Goal: Task Accomplishment & Management: Manage account settings

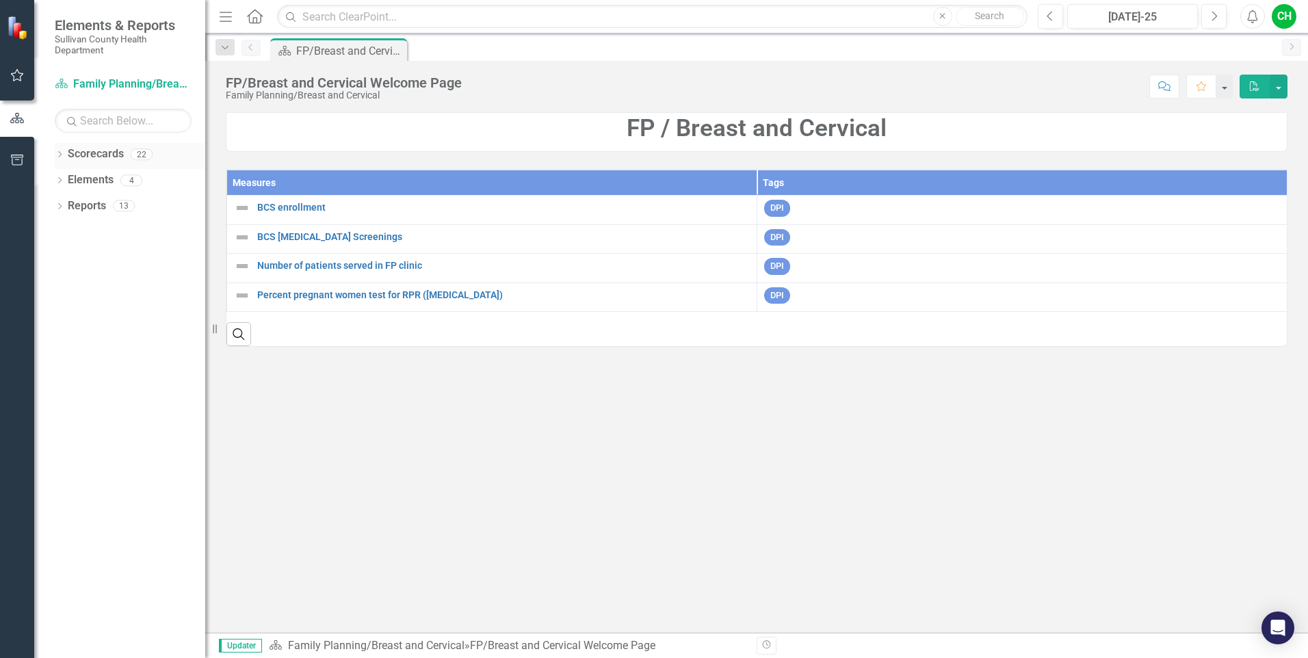
click at [64, 152] on icon "Dropdown" at bounding box center [60, 156] width 10 height 8
click at [63, 152] on div "Dropdown" at bounding box center [57, 154] width 12 height 10
click at [63, 152] on icon "Dropdown" at bounding box center [60, 156] width 10 height 8
click at [18, 76] on icon "button" at bounding box center [17, 75] width 14 height 11
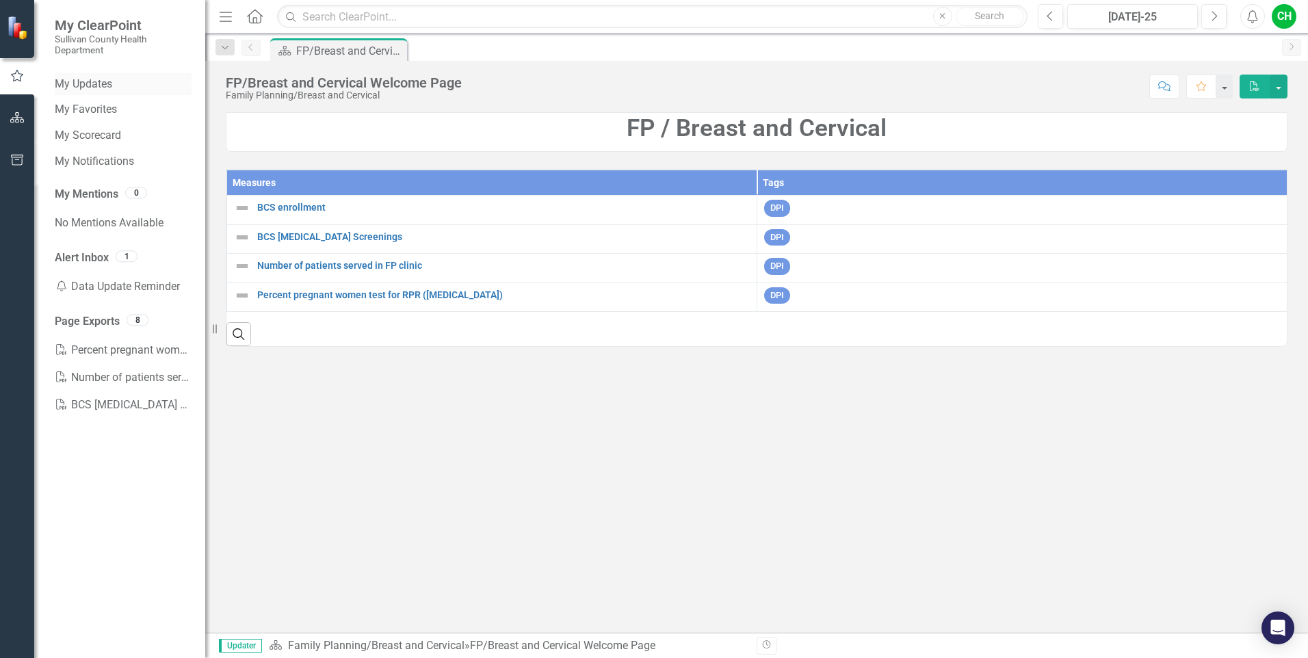
click at [102, 83] on link "My Updates" at bounding box center [123, 85] width 137 height 16
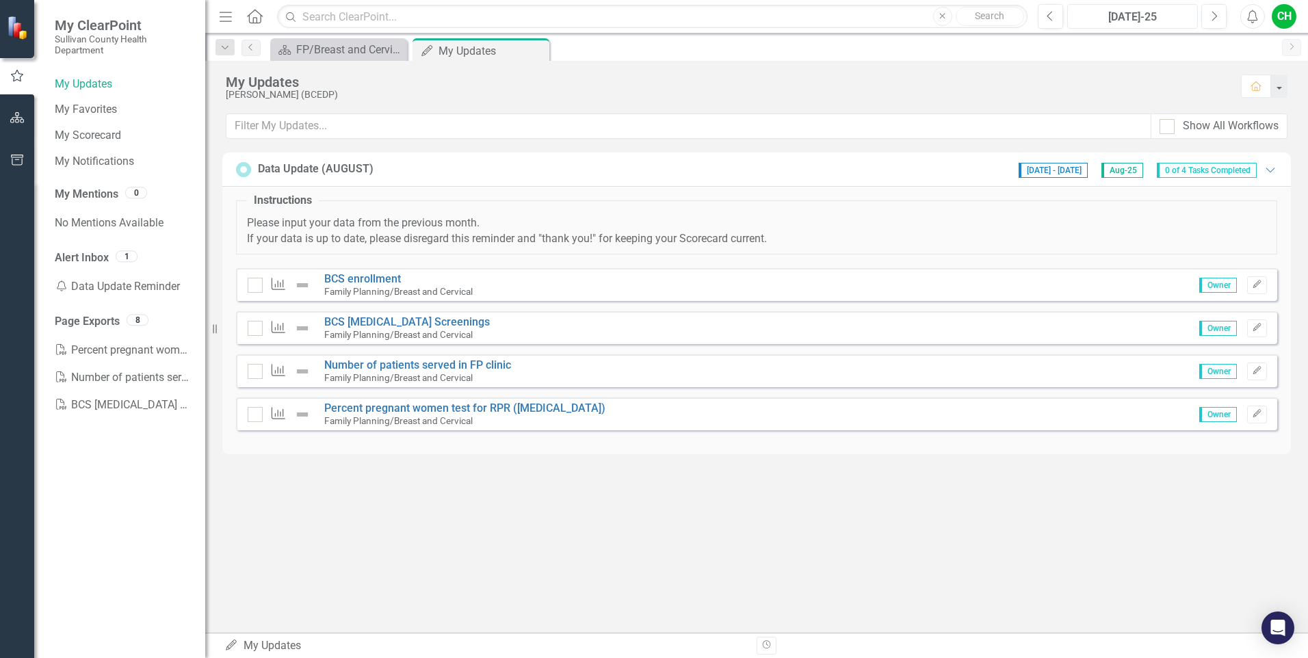
click at [1158, 18] on div "[DATE]-25" at bounding box center [1132, 17] width 121 height 16
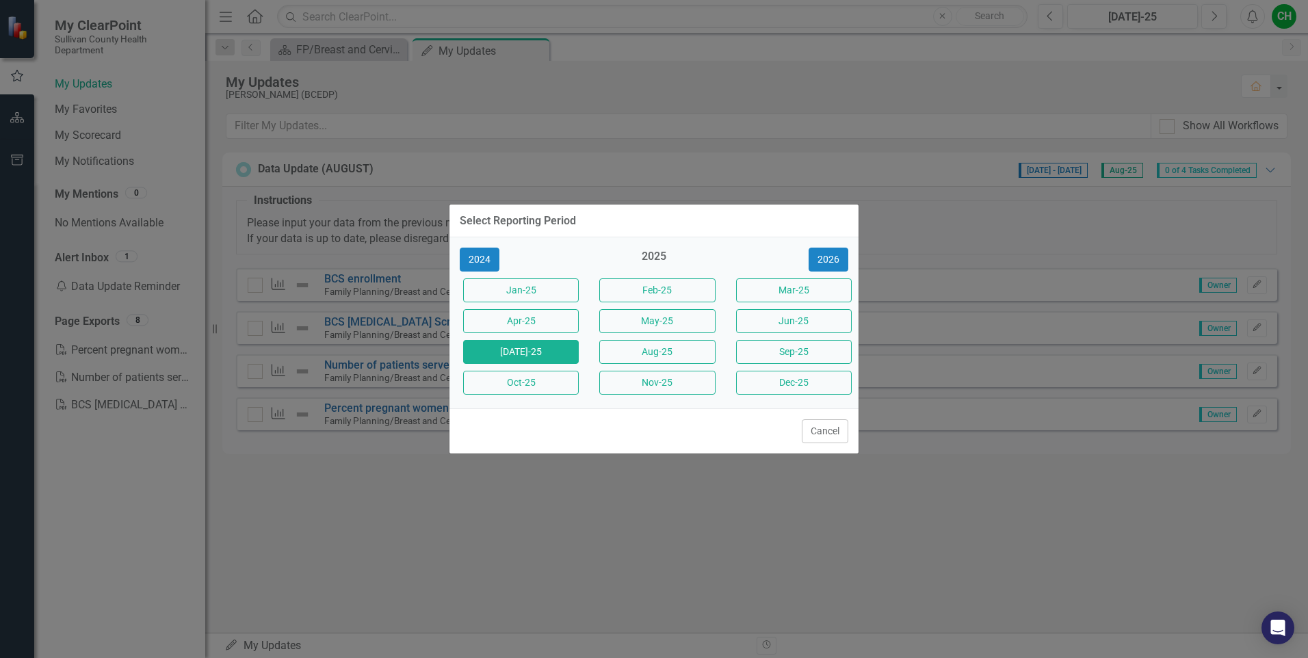
click at [958, 628] on div "Select Reporting Period 2024 2025 [DATE]-25 Feb-25 Mar-25 Apr-25 May-25 Jun-25 …" at bounding box center [654, 329] width 1308 height 658
click at [304, 480] on div "Select Reporting Period 2024 2025 [DATE]-25 Feb-25 Mar-25 Apr-25 May-25 Jun-25 …" at bounding box center [654, 329] width 1308 height 658
click at [372, 488] on div "Select Reporting Period 2024 2025 [DATE]-25 Feb-25 Mar-25 Apr-25 May-25 Jun-25 …" at bounding box center [654, 329] width 1308 height 658
click at [826, 436] on button "Cancel" at bounding box center [825, 431] width 47 height 24
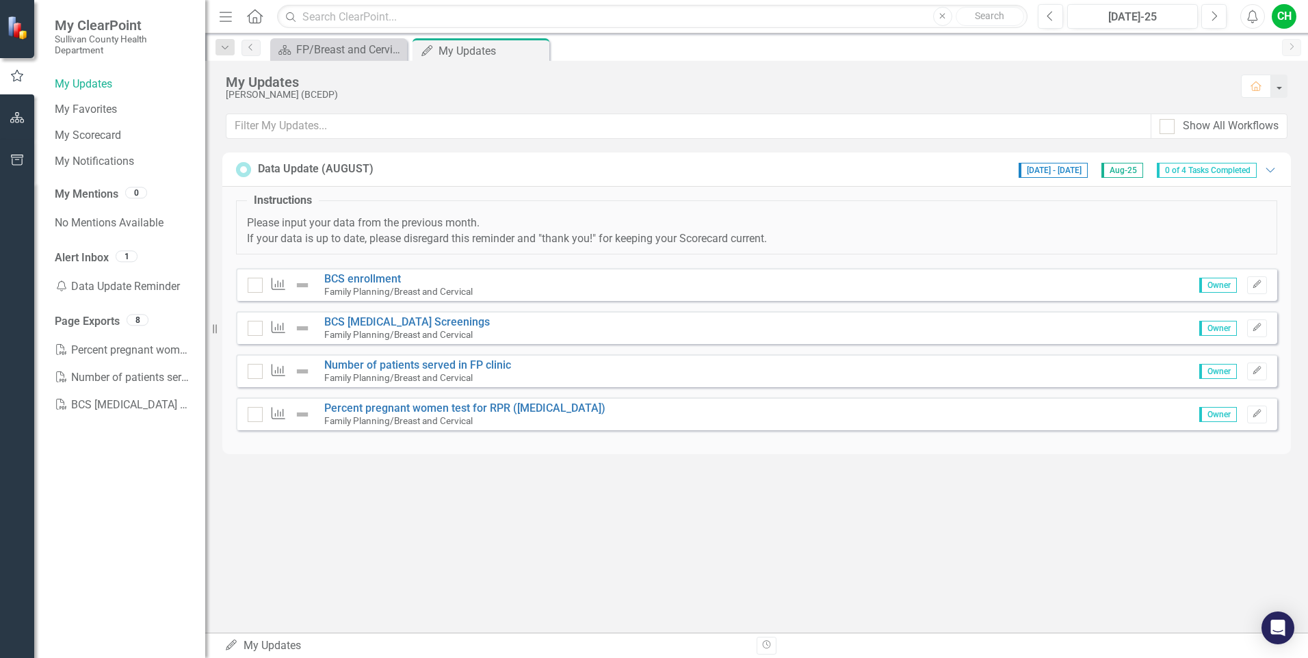
click at [93, 24] on span "My ClearPoint" at bounding box center [123, 25] width 137 height 16
click at [14, 67] on button "button" at bounding box center [17, 76] width 34 height 23
click at [18, 23] on img at bounding box center [18, 26] width 25 height 25
click at [114, 29] on span "My ClearPoint" at bounding box center [123, 25] width 137 height 16
click at [15, 26] on img at bounding box center [19, 27] width 25 height 25
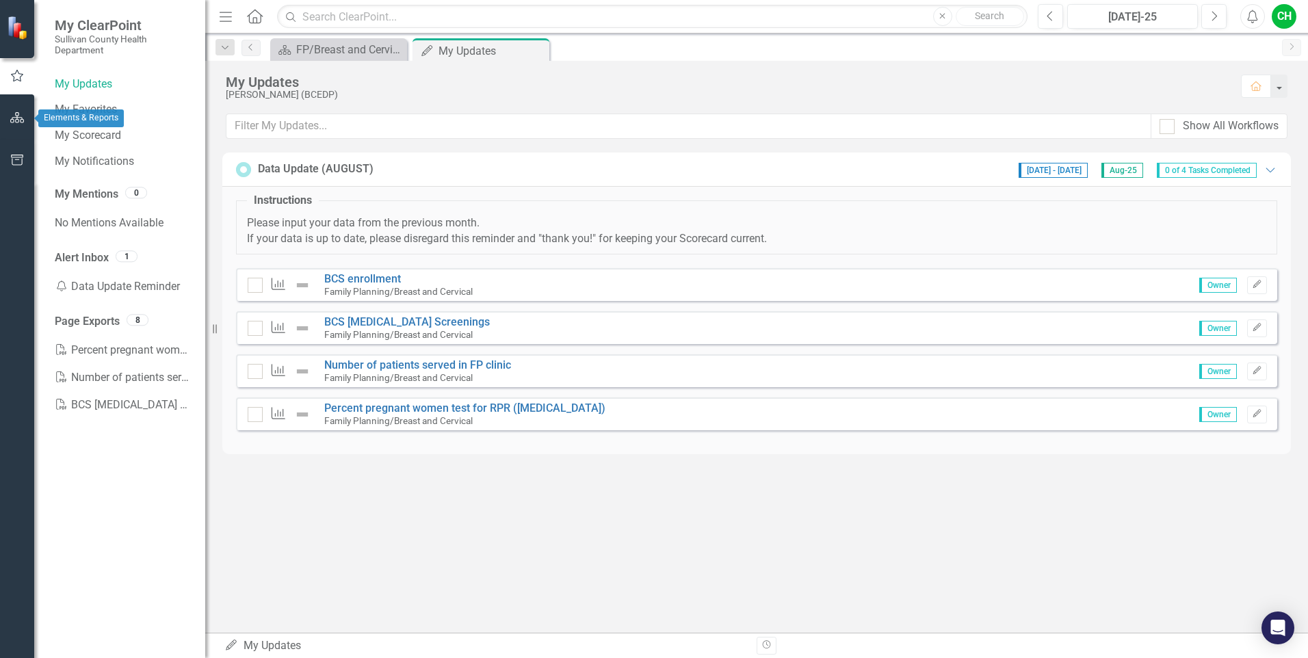
click at [14, 113] on icon "button" at bounding box center [17, 117] width 14 height 11
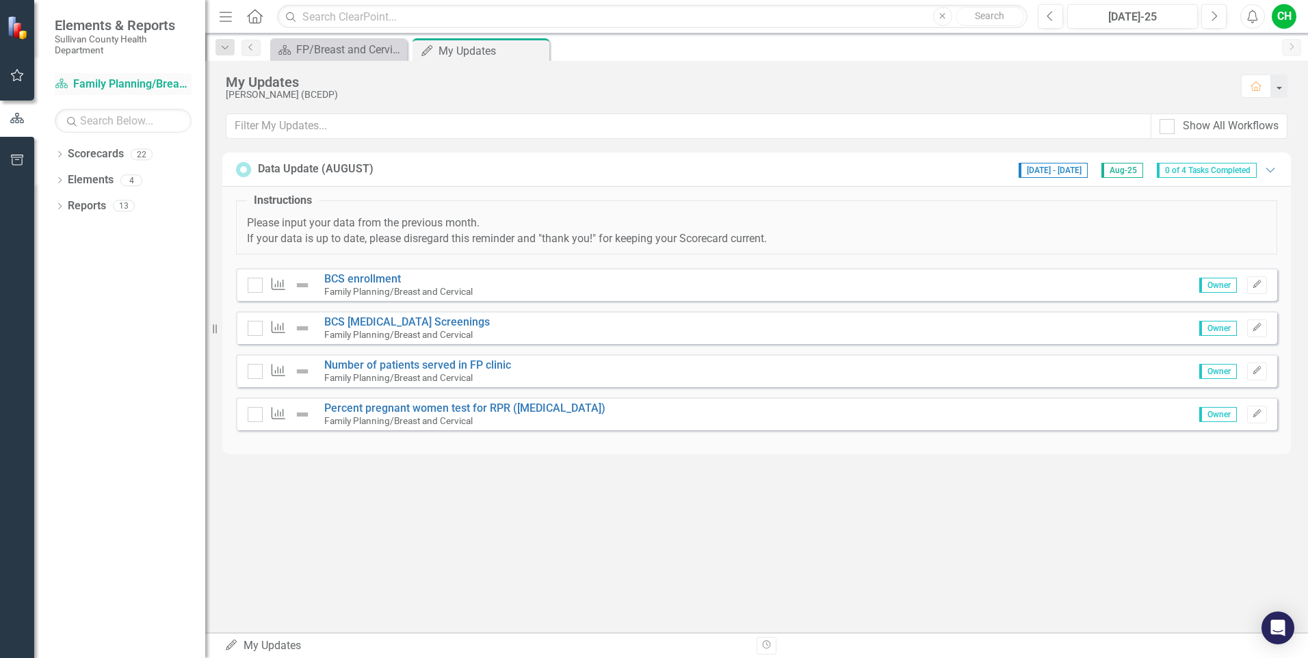
click at [95, 86] on link "Scorecard Family Planning/Breast and Cervical" at bounding box center [123, 85] width 137 height 16
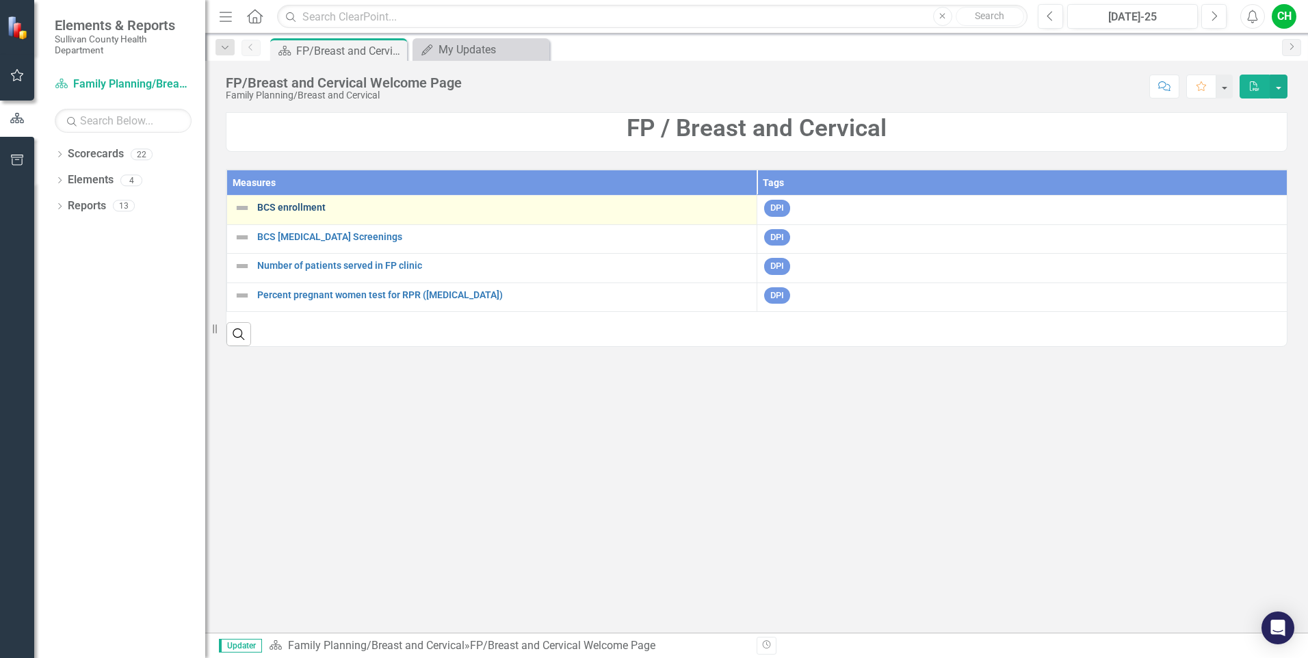
click at [282, 204] on link "BCS enrollment" at bounding box center [503, 207] width 493 height 10
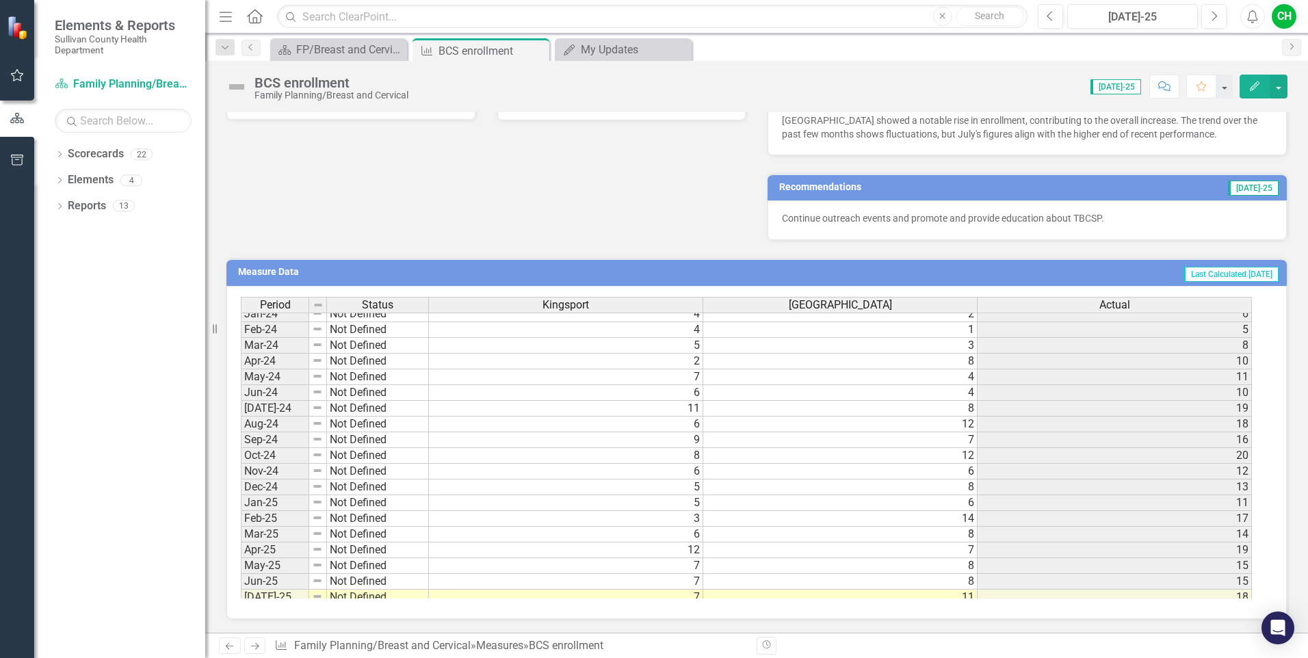
scroll to position [784, 0]
